Goal: Navigation & Orientation: Find specific page/section

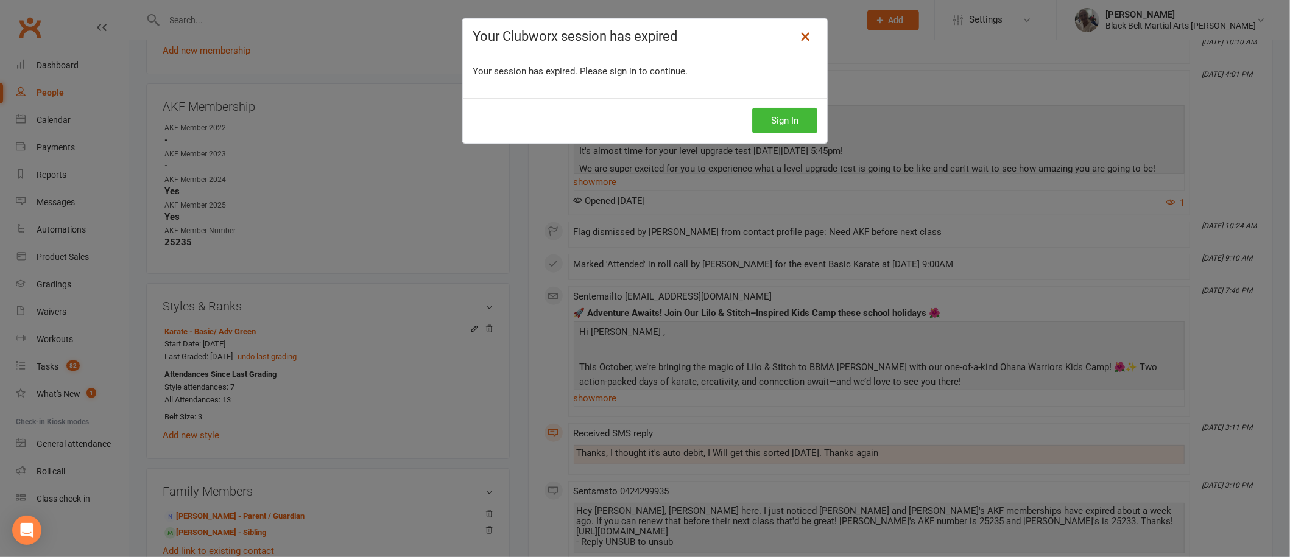
click at [798, 33] on icon at bounding box center [805, 36] width 15 height 15
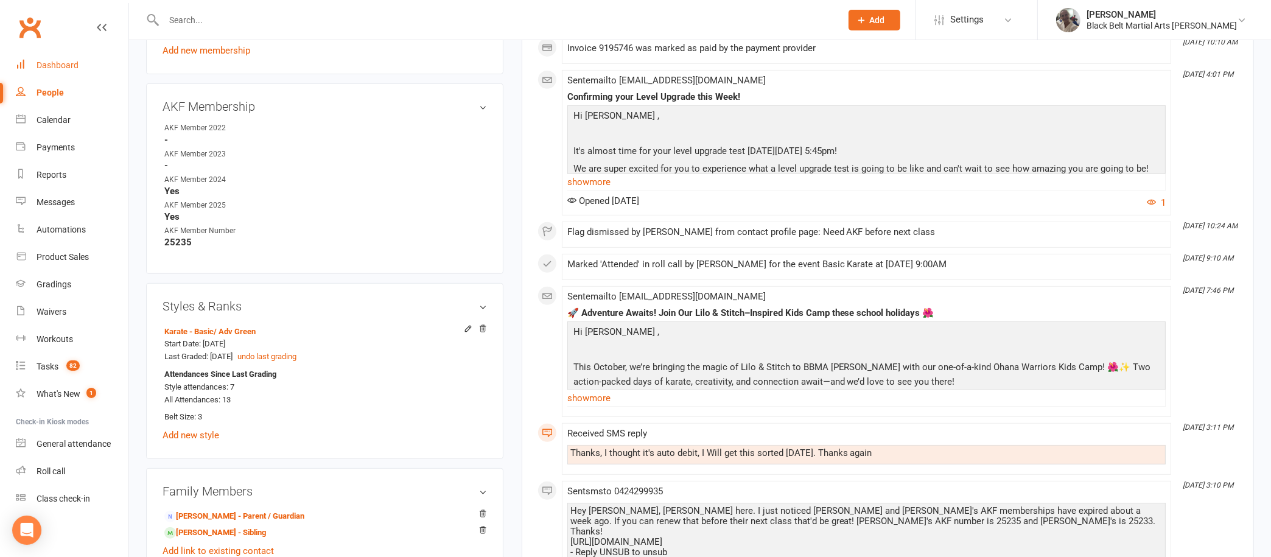
click at [61, 62] on div "Dashboard" at bounding box center [58, 65] width 42 height 10
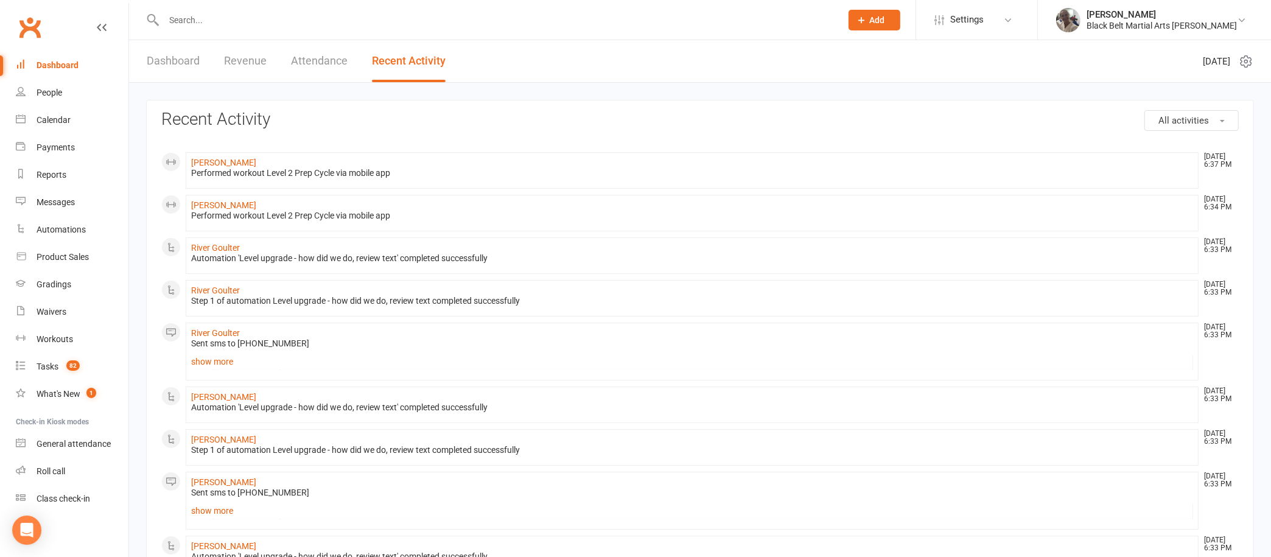
click at [170, 64] on link "Dashboard" at bounding box center [173, 61] width 53 height 42
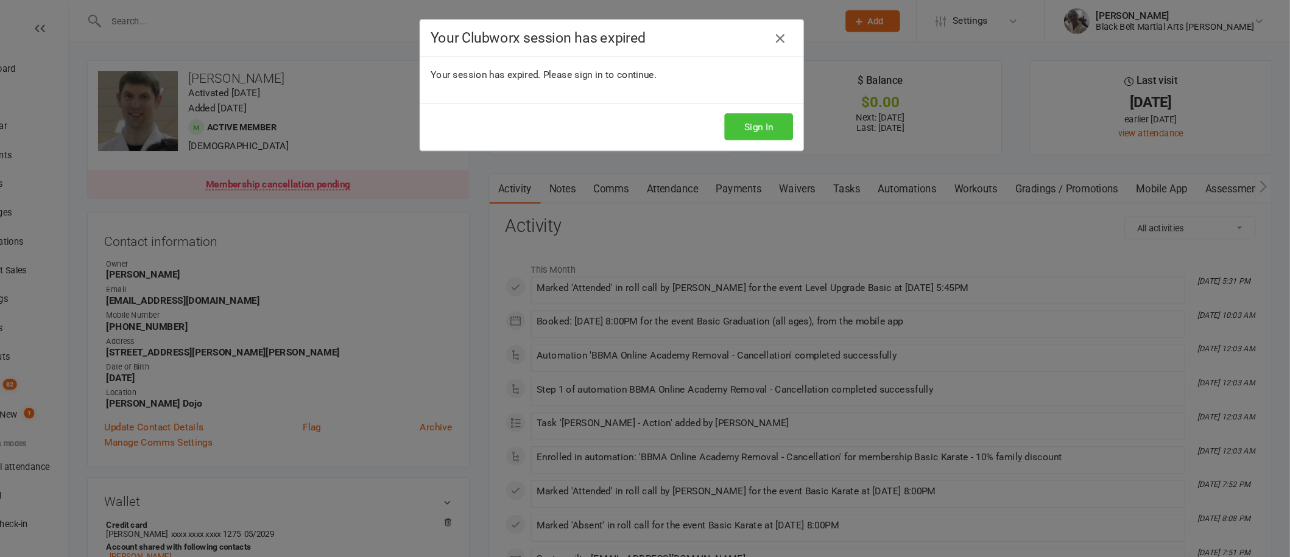
click at [766, 129] on button "Sign In" at bounding box center [784, 121] width 65 height 26
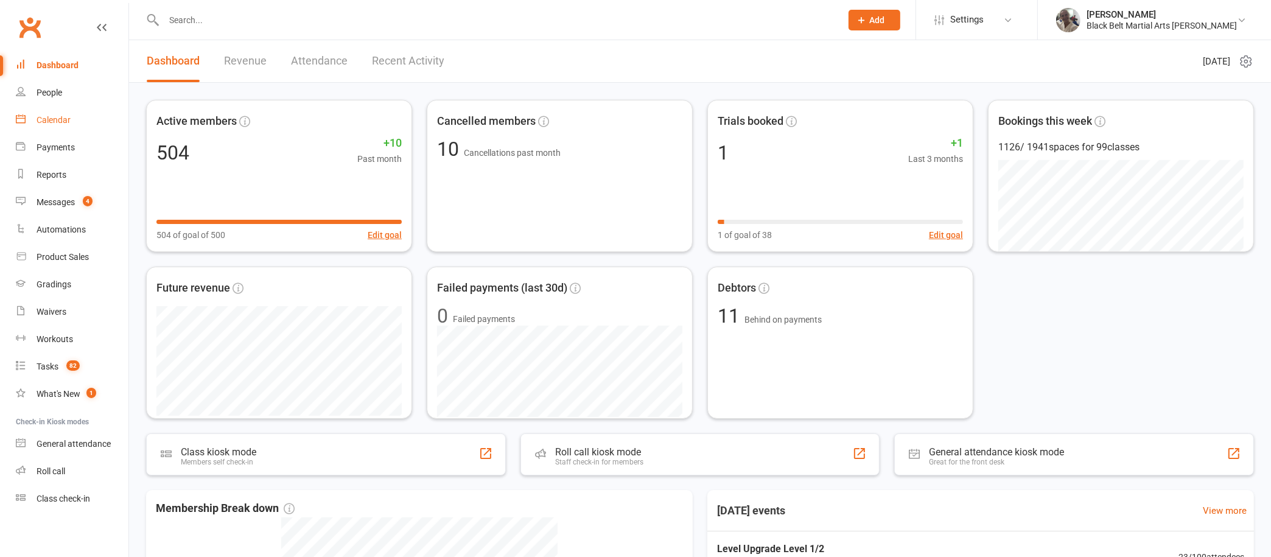
click at [60, 124] on div "Calendar" at bounding box center [54, 120] width 34 height 10
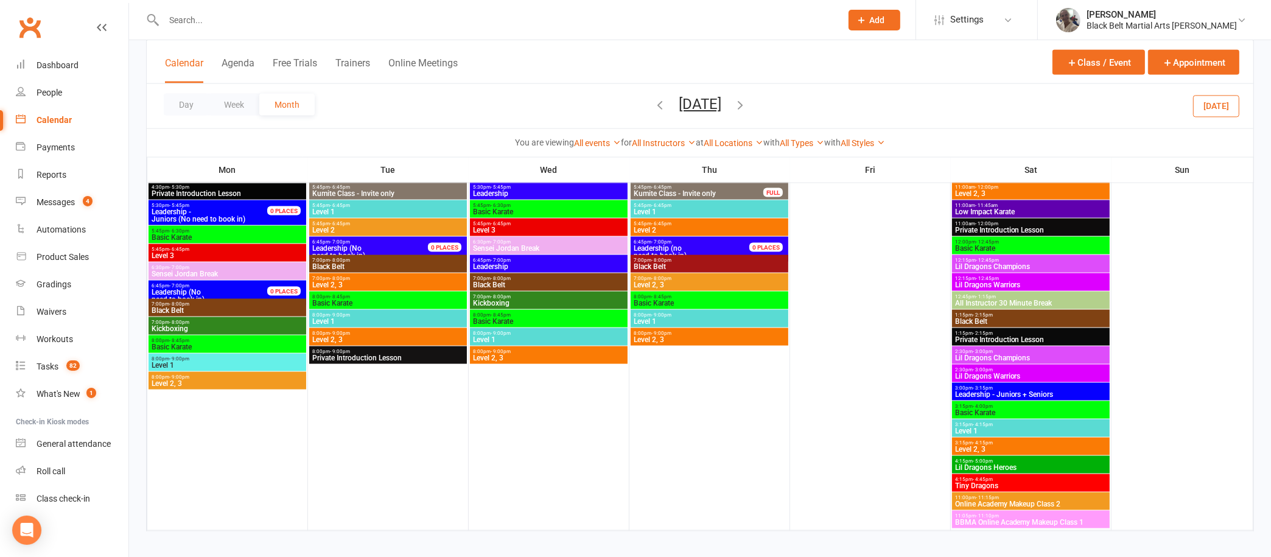
scroll to position [2090, 0]
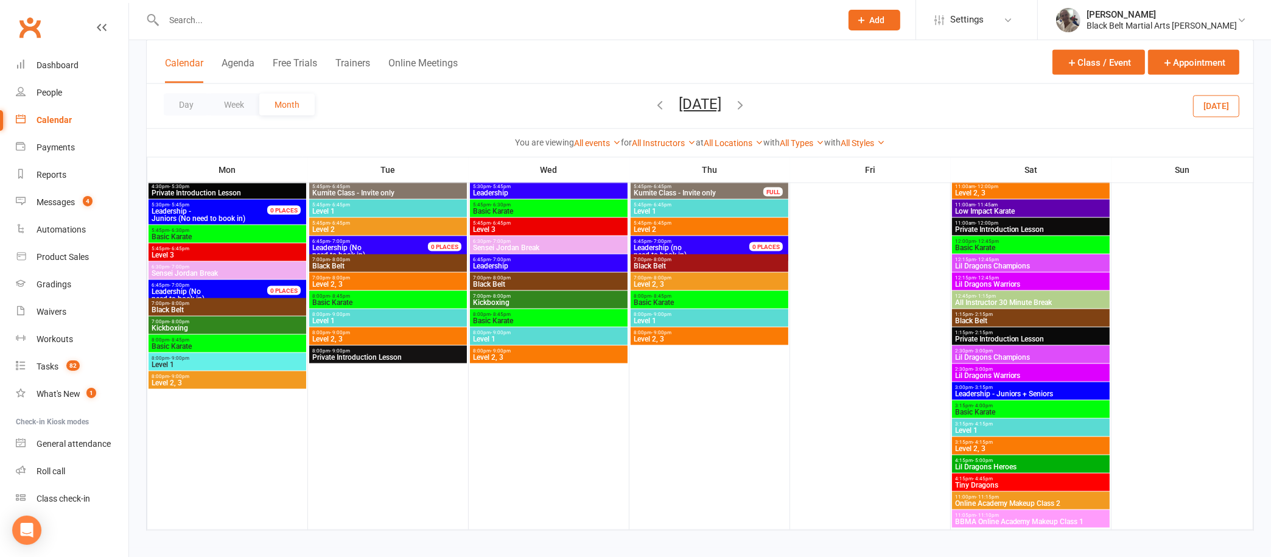
drag, startPoint x: 458, startPoint y: 312, endPoint x: 634, endPoint y: 103, distance: 273.2
click at [634, 103] on div "Day Week Month [DATE] [DATE] Sun Mon Tue Wed Thu Fri Sat 31 01 02 03 04 05 06 0…" at bounding box center [700, 106] width 1107 height 44
click at [653, 103] on icon "button" at bounding box center [659, 104] width 13 height 13
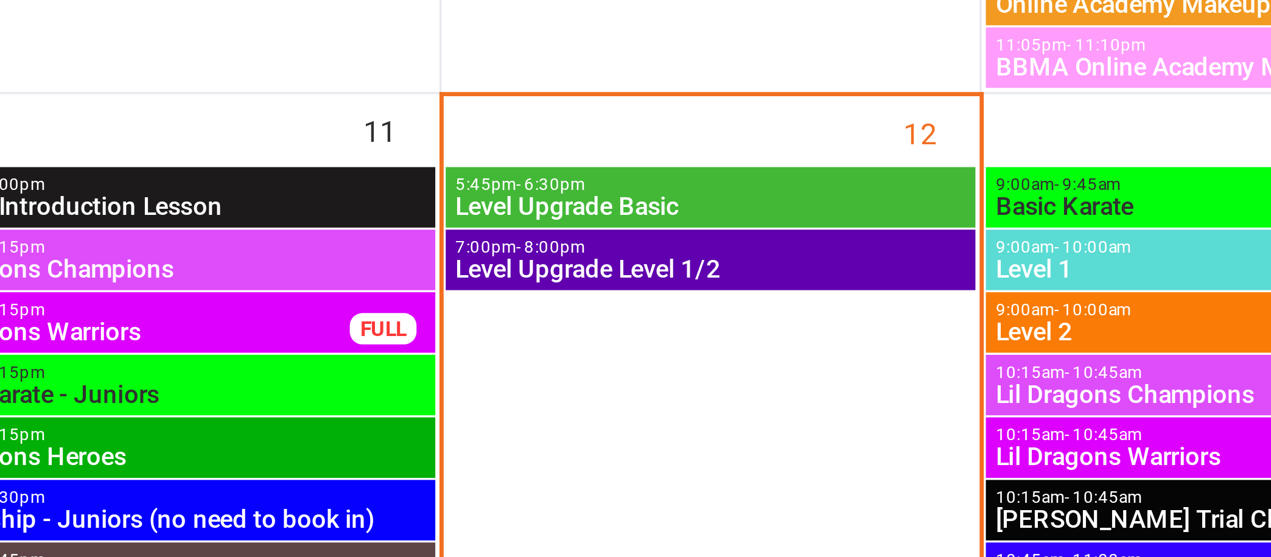
scroll to position [452, 0]
